Goal: Information Seeking & Learning: Learn about a topic

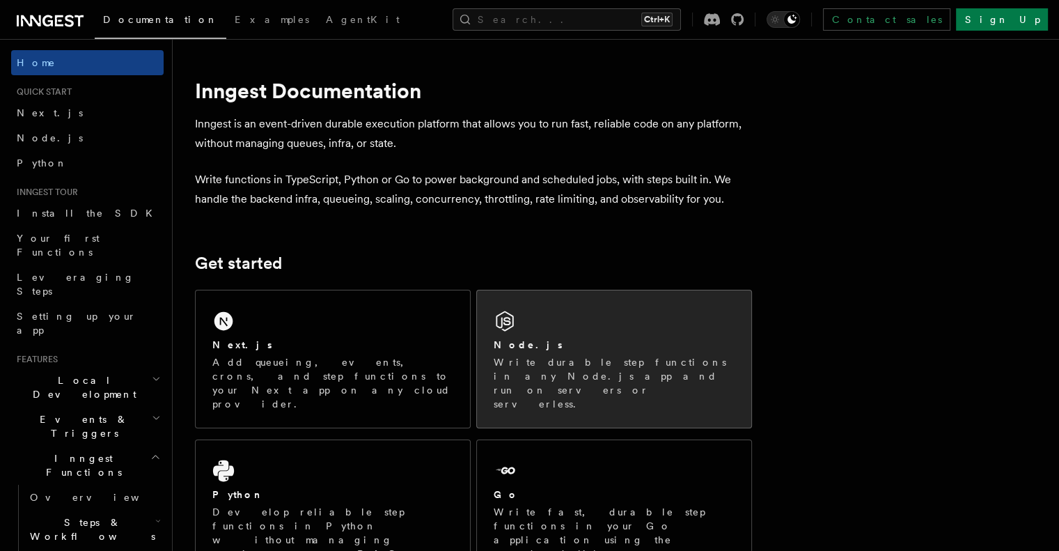
click at [584, 364] on p "Write durable step functions in any Node.js app and run on servers or serverles…" at bounding box center [614, 383] width 241 height 56
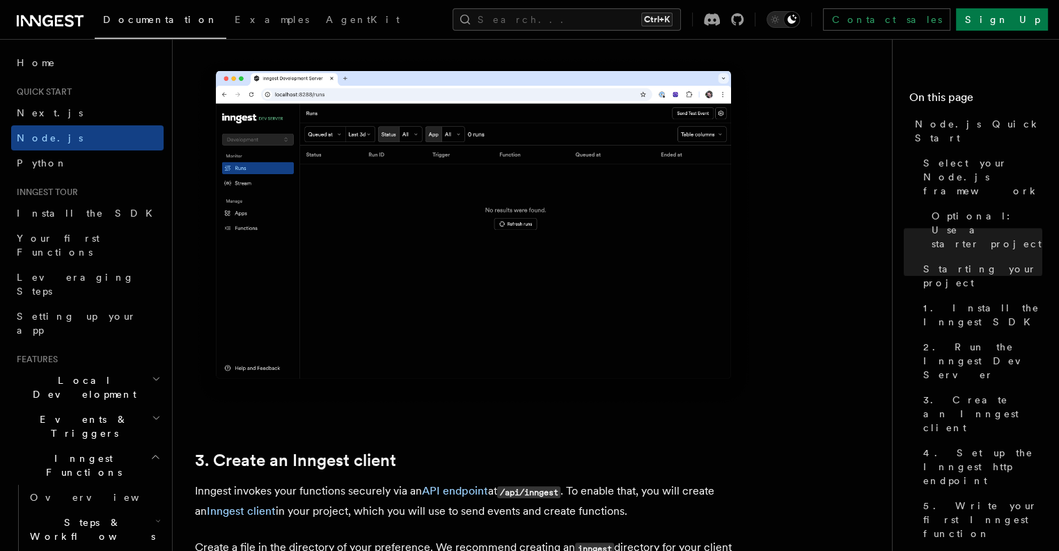
scroll to position [1393, 0]
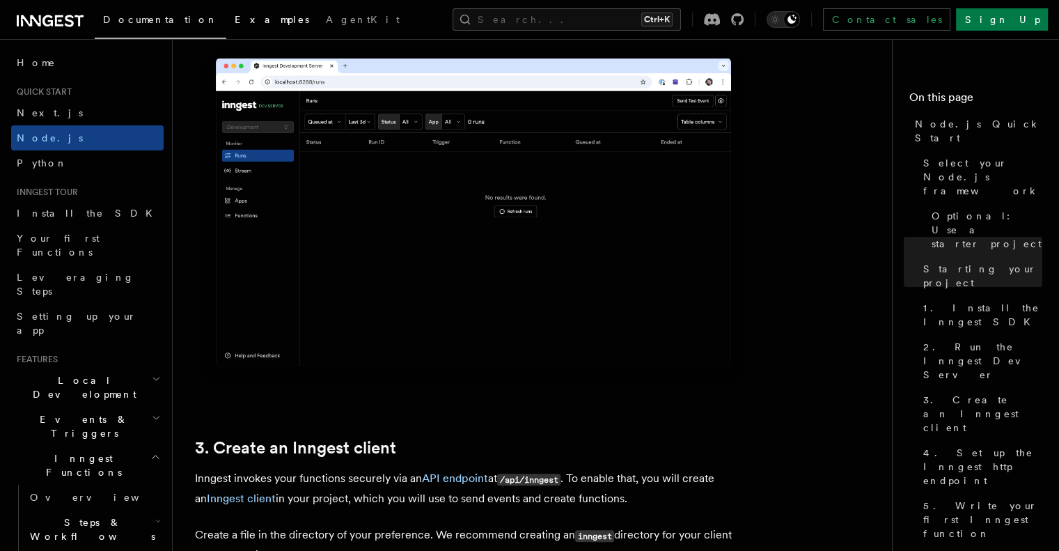
click at [235, 22] on span "Examples" at bounding box center [272, 19] width 75 height 11
